Goal: Information Seeking & Learning: Compare options

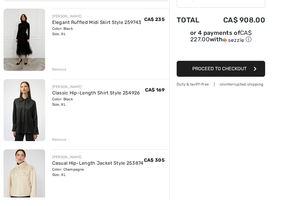
scroll to position [69, 0]
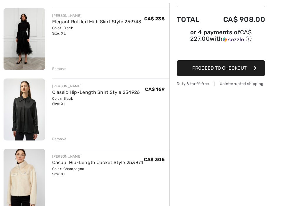
click at [83, 99] on div "Color: Black Size: XL" at bounding box center [96, 101] width 88 height 11
click at [80, 94] on link "Classic Hip-Length Shirt Style 254926" at bounding box center [96, 92] width 88 height 6
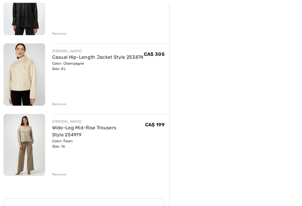
scroll to position [175, 0]
click at [62, 136] on link "Wide-Leg Mid-Rise Trousers Style 254919" at bounding box center [84, 131] width 64 height 13
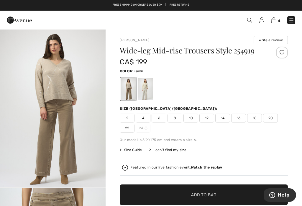
click at [292, 29] on div "4 Checkout" at bounding box center [151, 20] width 302 height 19
click at [292, 23] on img at bounding box center [292, 20] width 6 height 6
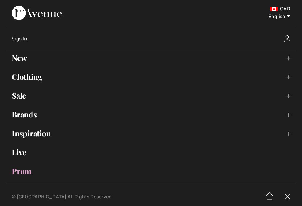
click at [41, 116] on link "Brands Open submenu" at bounding box center [151, 114] width 290 height 13
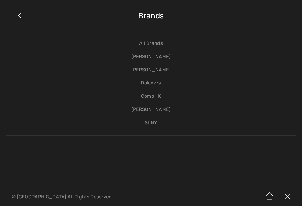
click at [172, 54] on link "[PERSON_NAME]" at bounding box center [151, 56] width 278 height 13
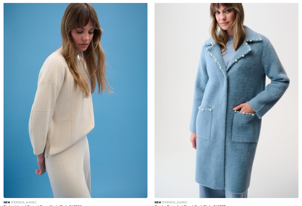
checkbox input "true"
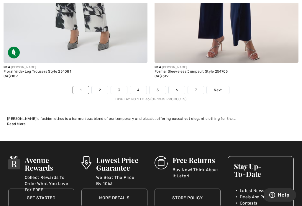
scroll to position [4678, 0]
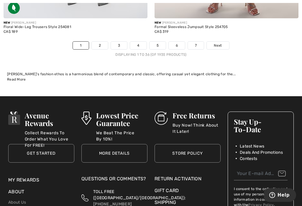
click at [99, 45] on link "2" at bounding box center [100, 46] width 16 height 8
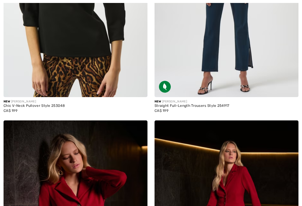
checkbox input "true"
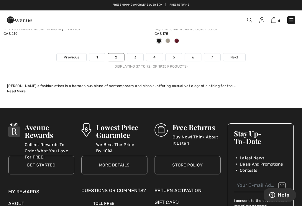
scroll to position [4686, 0]
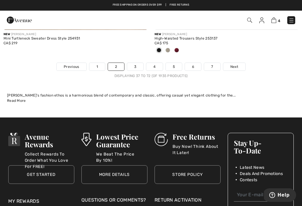
click at [136, 63] on link "3" at bounding box center [135, 67] width 16 height 8
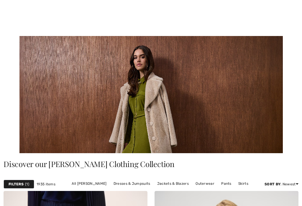
checkbox input "true"
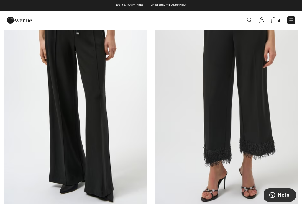
scroll to position [2680, 0]
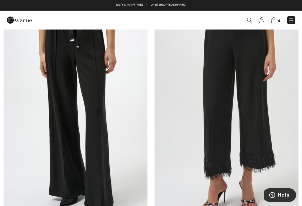
click at [294, 21] on img at bounding box center [292, 20] width 6 height 6
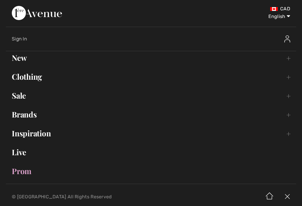
click at [31, 117] on link "Brands Open submenu" at bounding box center [151, 114] width 290 height 13
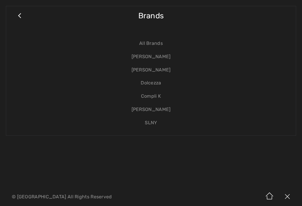
click at [164, 71] on link "[PERSON_NAME]" at bounding box center [151, 69] width 278 height 13
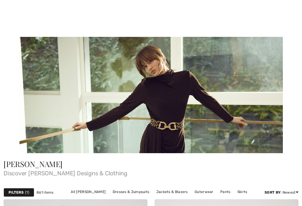
checkbox input "true"
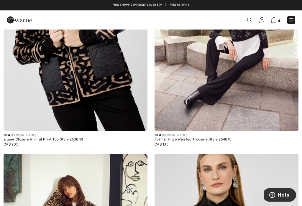
scroll to position [4285, 0]
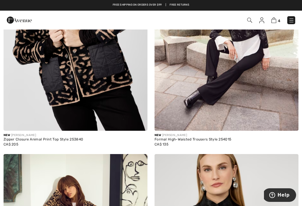
click at [298, 19] on div "4 Checkout" at bounding box center [213, 20] width 174 height 12
click at [294, 20] on img at bounding box center [292, 20] width 6 height 6
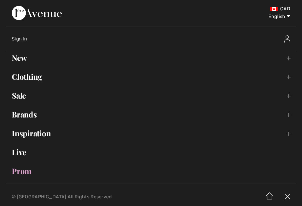
click at [38, 117] on link "Brands Open submenu" at bounding box center [151, 114] width 290 height 13
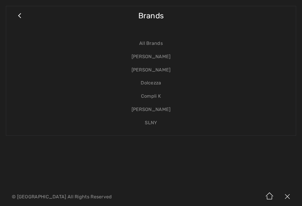
click at [168, 58] on link "[PERSON_NAME]" at bounding box center [151, 56] width 278 height 13
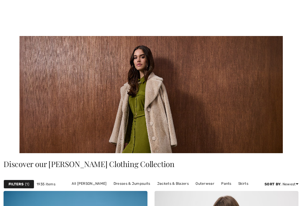
checkbox input "true"
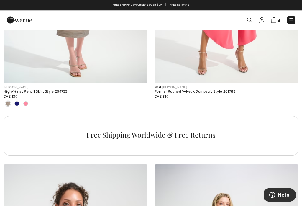
scroll to position [1550, 0]
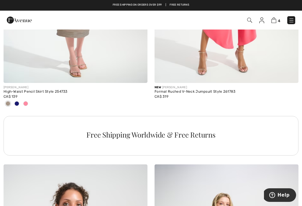
click at [294, 21] on img at bounding box center [292, 20] width 6 height 6
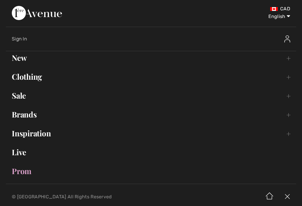
scroll to position [0, 0]
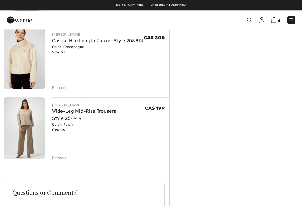
scroll to position [191, 0]
click at [74, 55] on div "Color: Champagne Size: XL" at bounding box center [98, 50] width 92 height 11
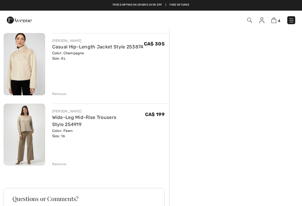
click at [28, 69] on img at bounding box center [25, 64] width 42 height 62
